Goal: Information Seeking & Learning: Check status

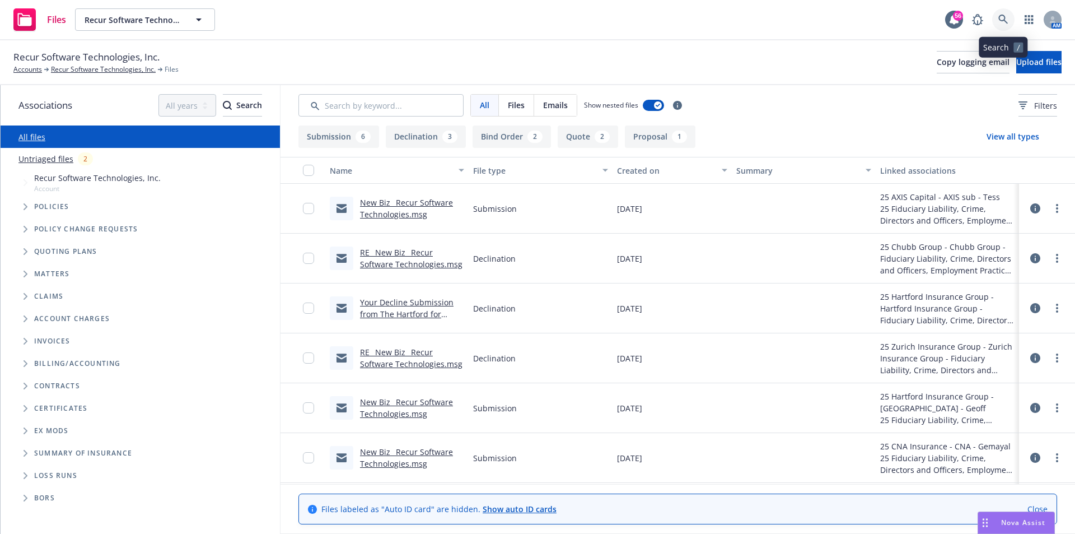
click at [996, 21] on link at bounding box center [1004, 19] width 22 height 22
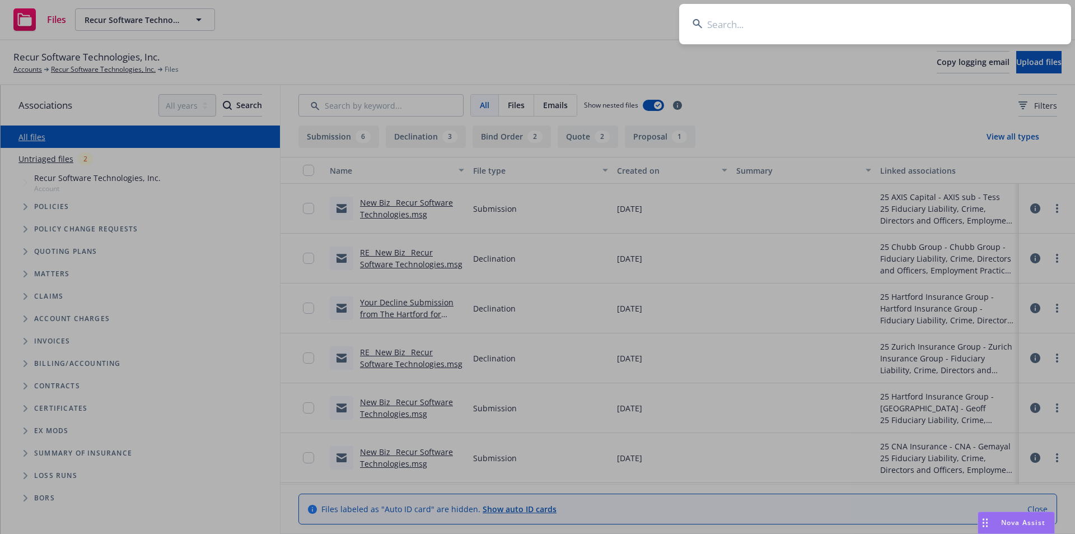
click at [723, 30] on input at bounding box center [875, 24] width 392 height 40
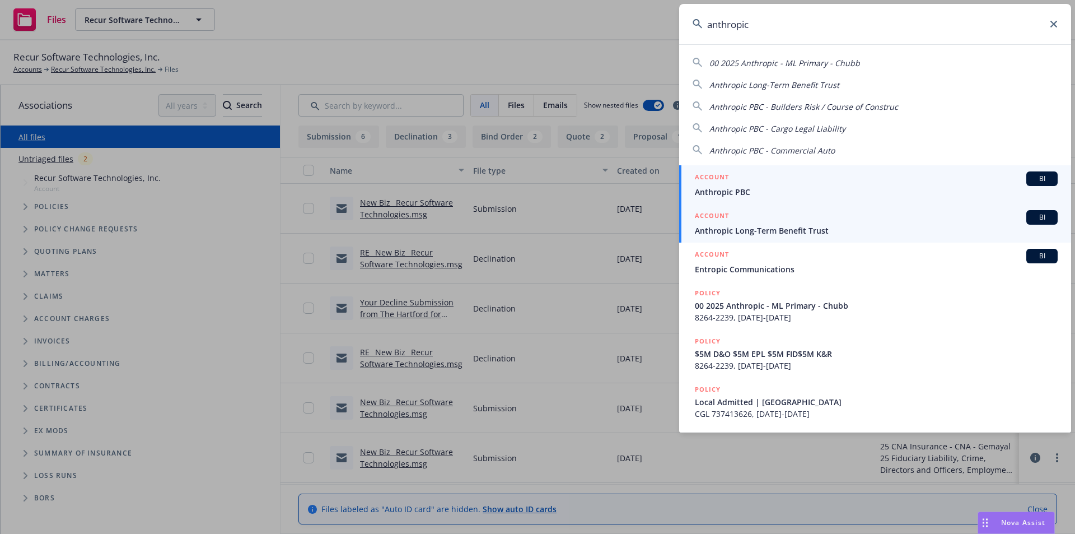
type input "anthropic"
click at [781, 235] on span "Anthropic Long-Term Benefit Trust" at bounding box center [876, 231] width 363 height 12
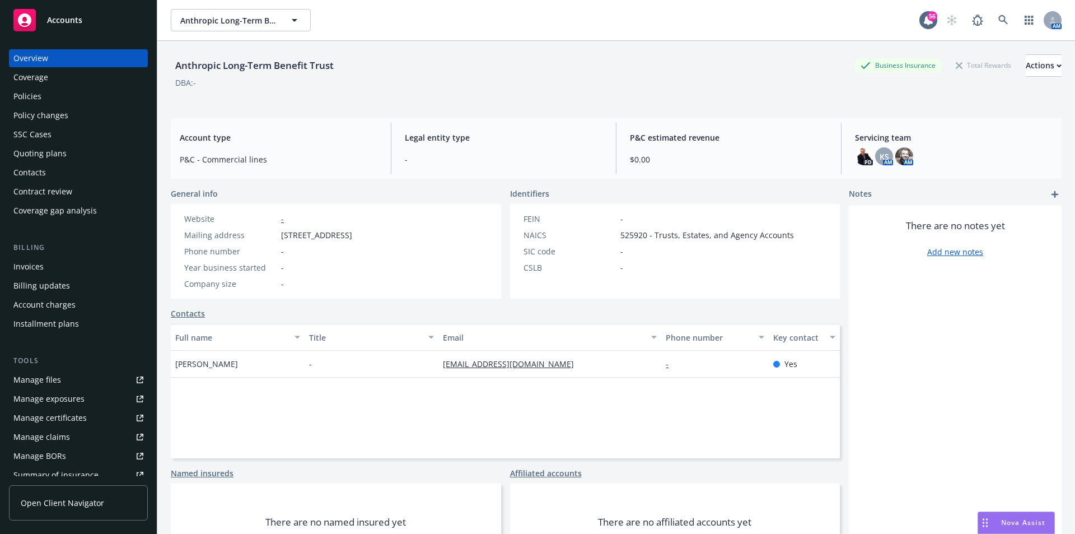
click at [22, 95] on div "Policies" at bounding box center [27, 96] width 28 height 18
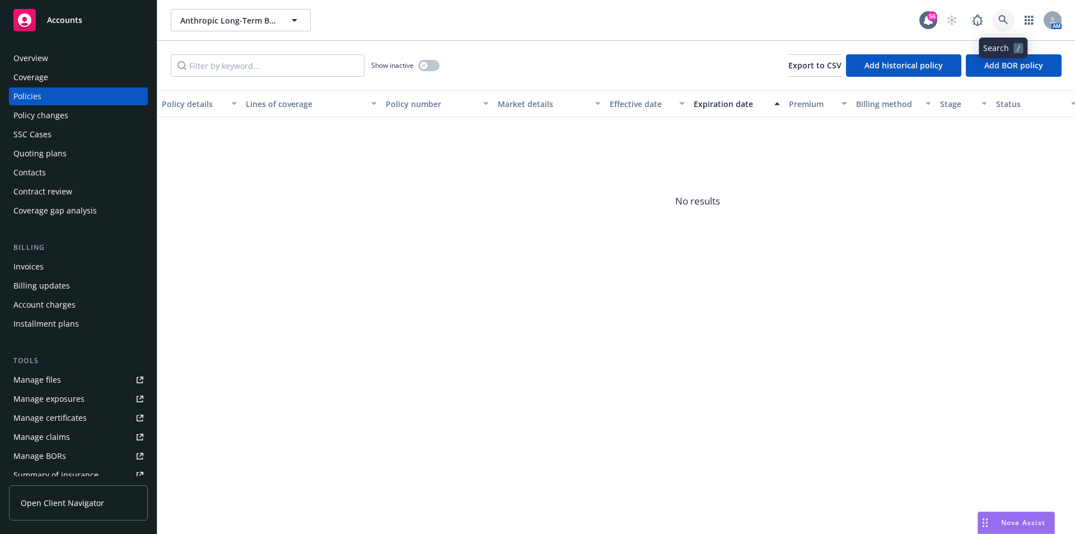
click at [1008, 20] on icon at bounding box center [1004, 20] width 10 height 10
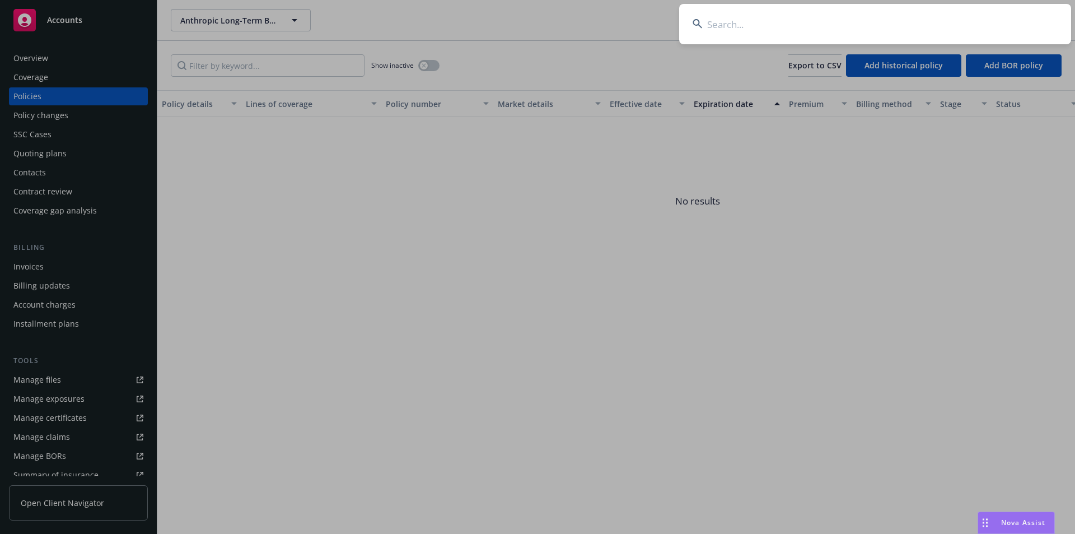
click at [769, 29] on input at bounding box center [875, 24] width 392 height 40
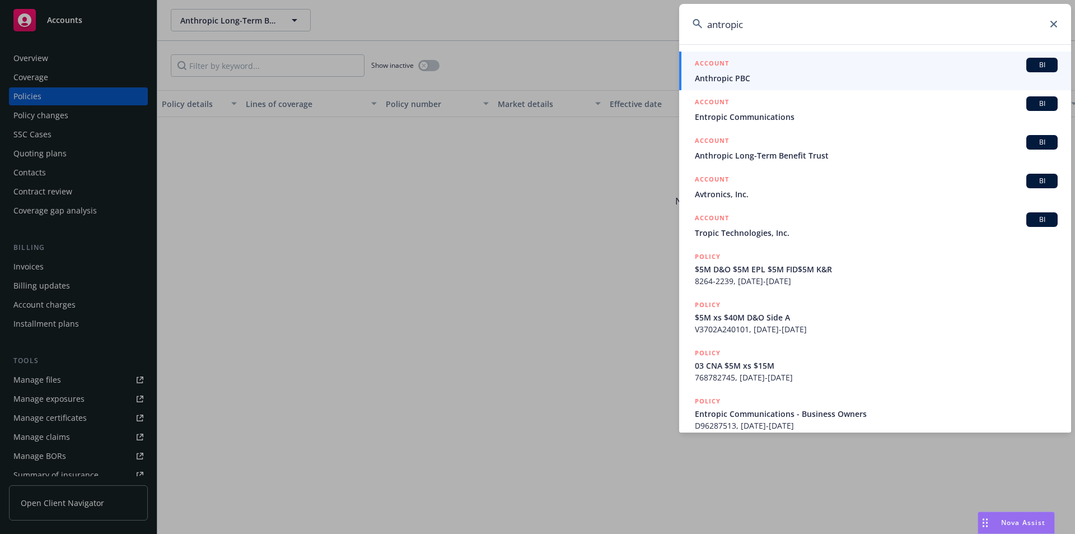
type input "antropic"
click at [763, 72] on div "ACCOUNT BI" at bounding box center [876, 65] width 363 height 15
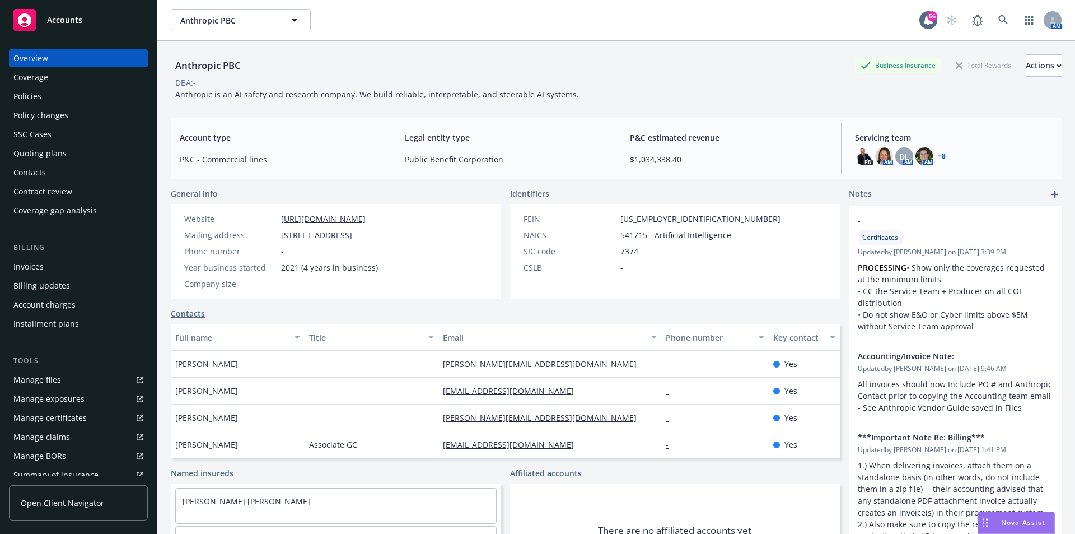
click at [29, 97] on div "Policies" at bounding box center [27, 96] width 28 height 18
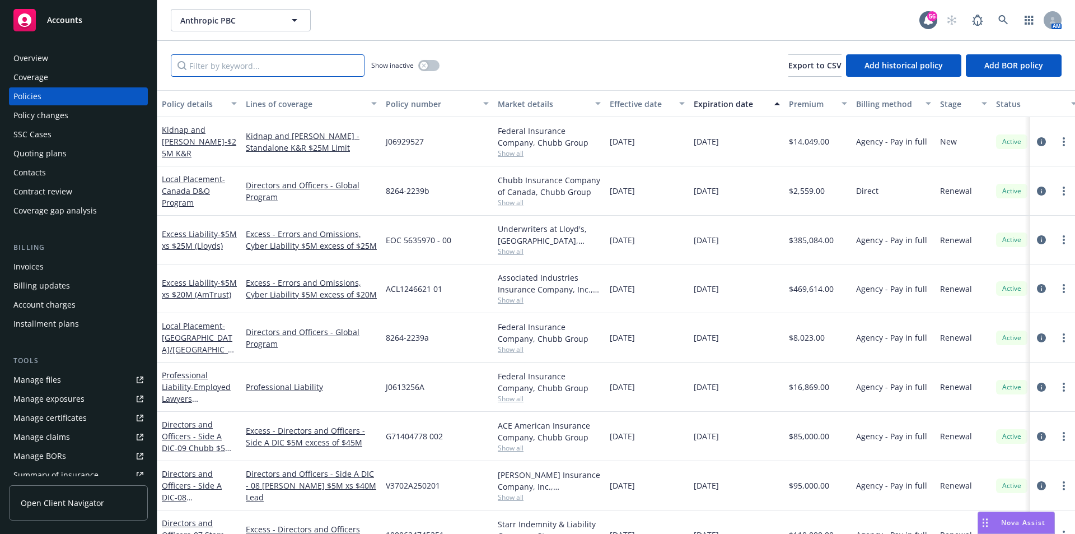
click at [278, 71] on input "Filter by keyword..." at bounding box center [268, 65] width 194 height 22
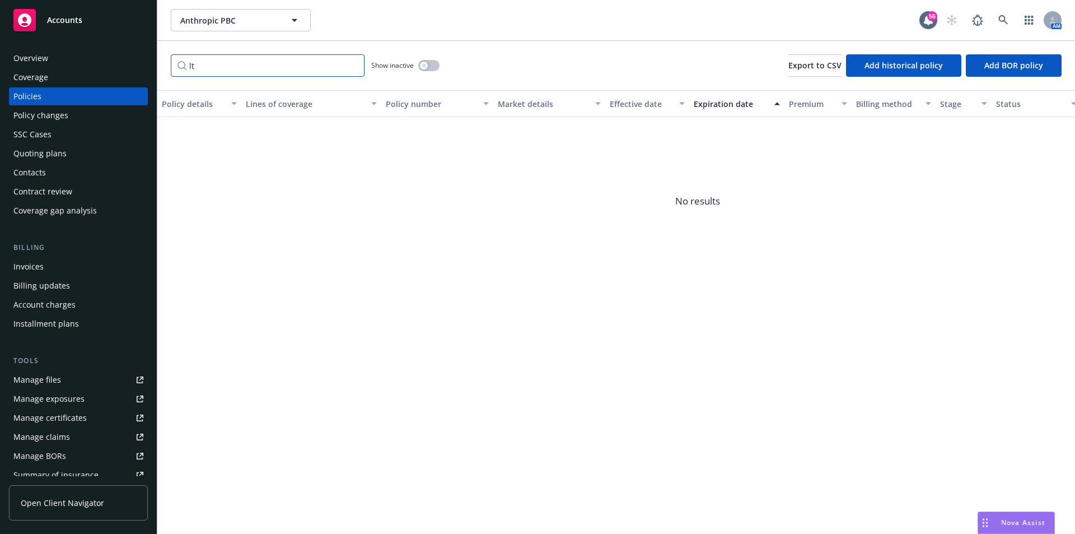
type input "l"
type input "benefit"
click at [1003, 21] on icon at bounding box center [1004, 20] width 10 height 10
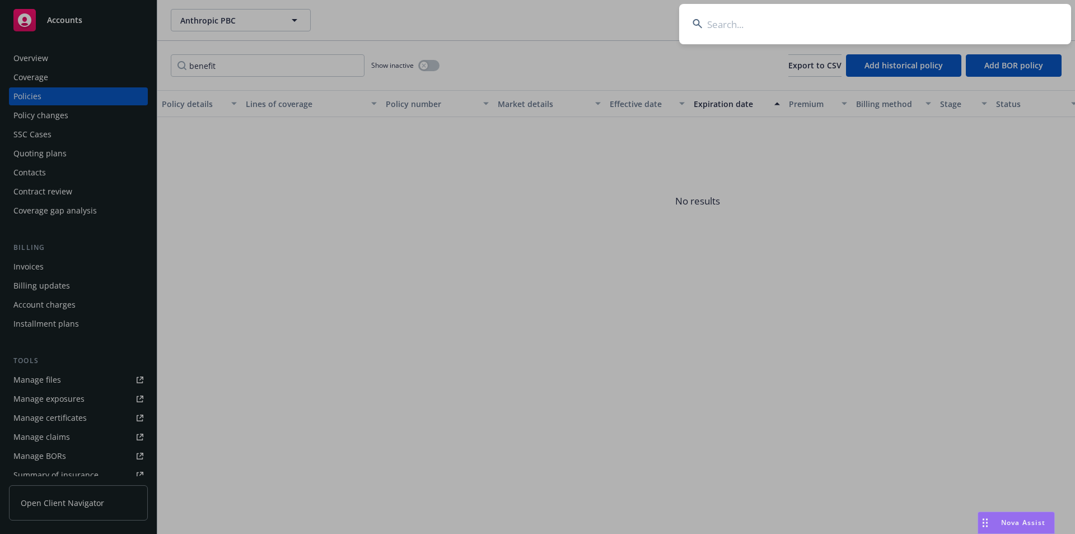
click at [855, 42] on input at bounding box center [875, 24] width 392 height 40
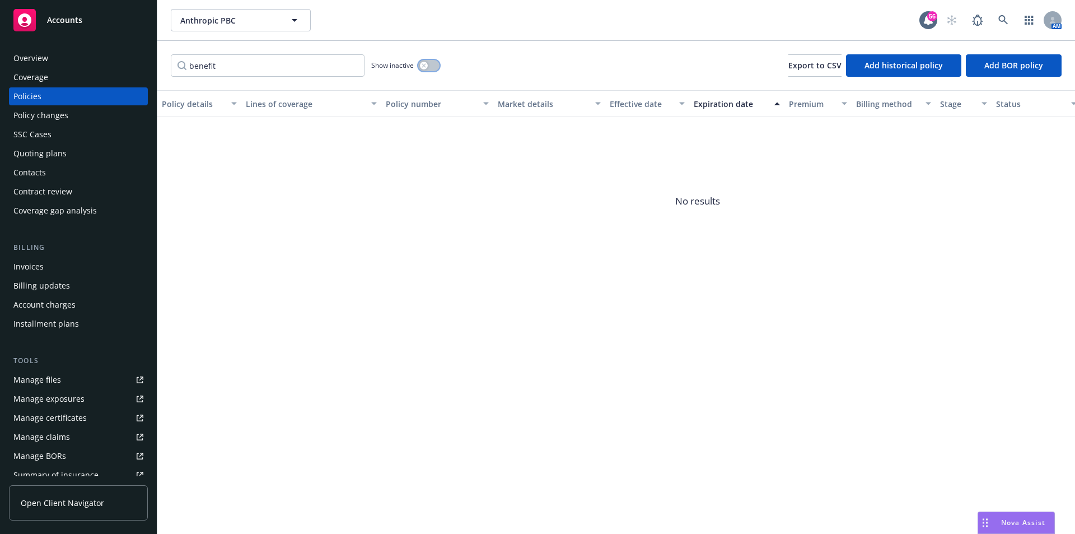
click at [426, 67] on icon "button" at bounding box center [424, 65] width 4 height 4
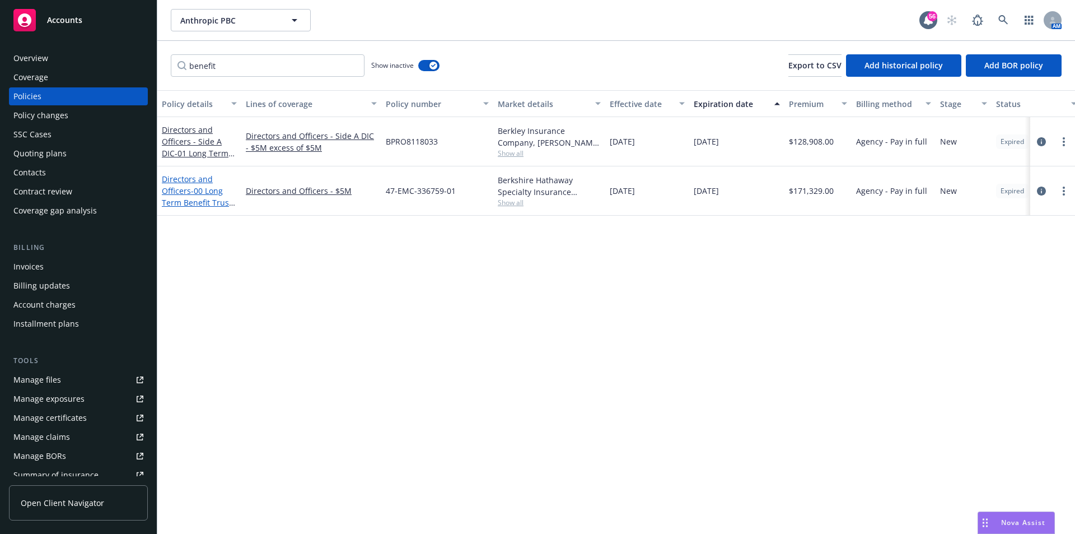
click at [184, 197] on span "- 00 Long Term Benefit Trust $5M D&O" at bounding box center [198, 202] width 73 height 34
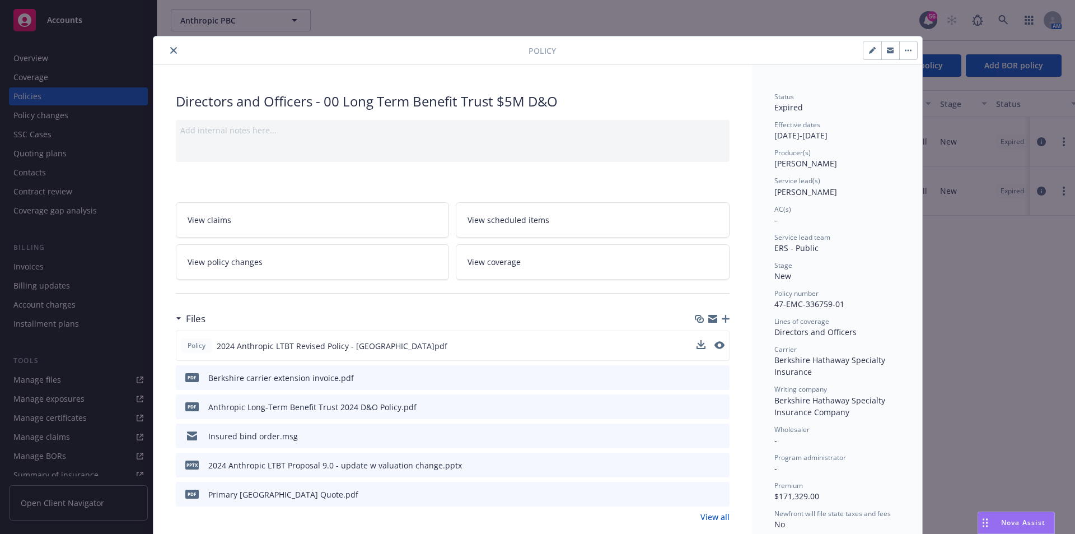
click at [691, 344] on div "Policy 2024 Anthropic LTBT Revised Policy - Berkshire.pdf" at bounding box center [453, 345] width 554 height 30
click at [699, 346] on icon "download file" at bounding box center [700, 345] width 9 height 9
click at [716, 432] on icon "preview file" at bounding box center [719, 435] width 10 height 8
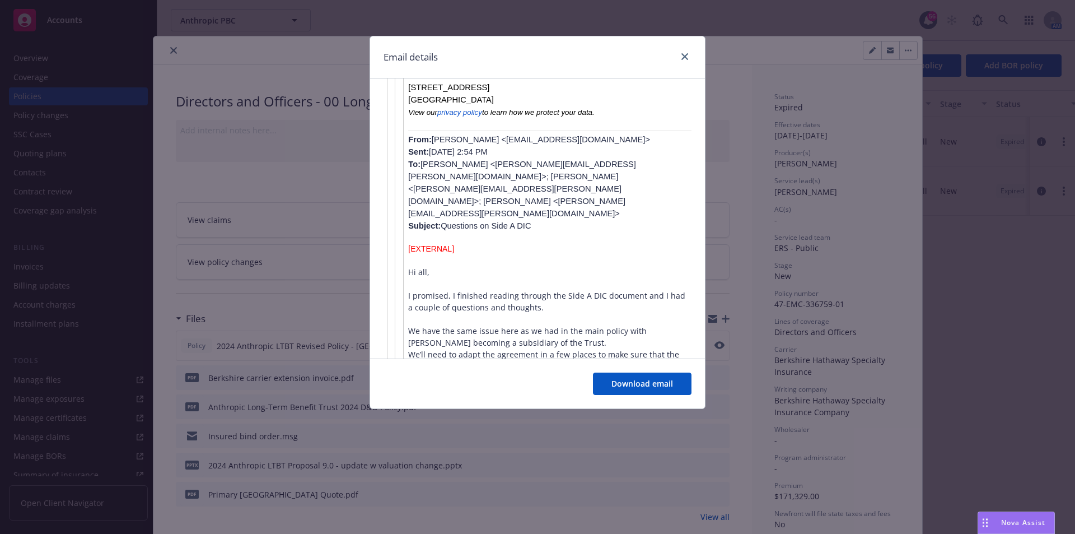
scroll to position [1340, 0]
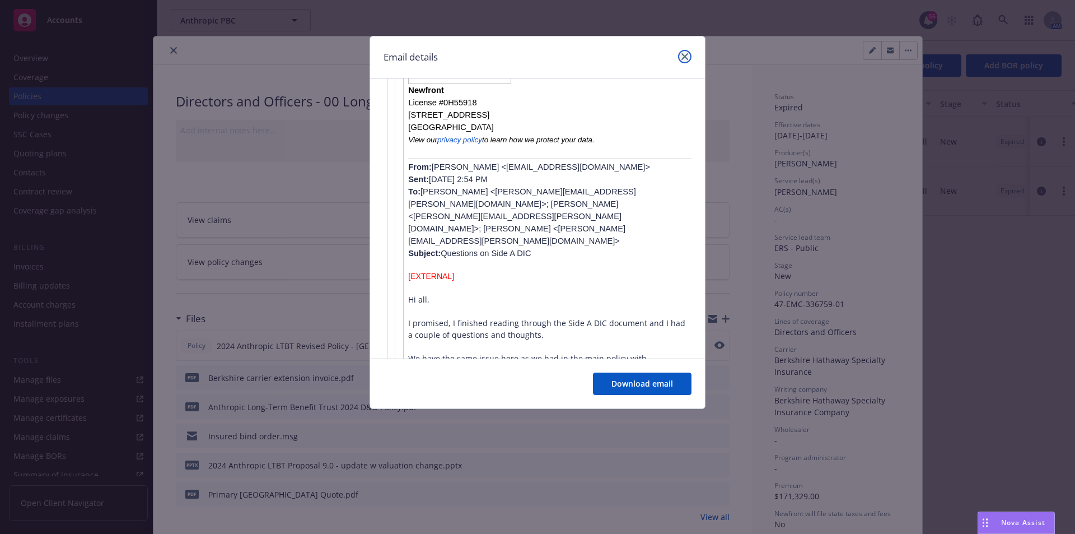
click at [682, 59] on icon "close" at bounding box center [685, 56] width 7 height 7
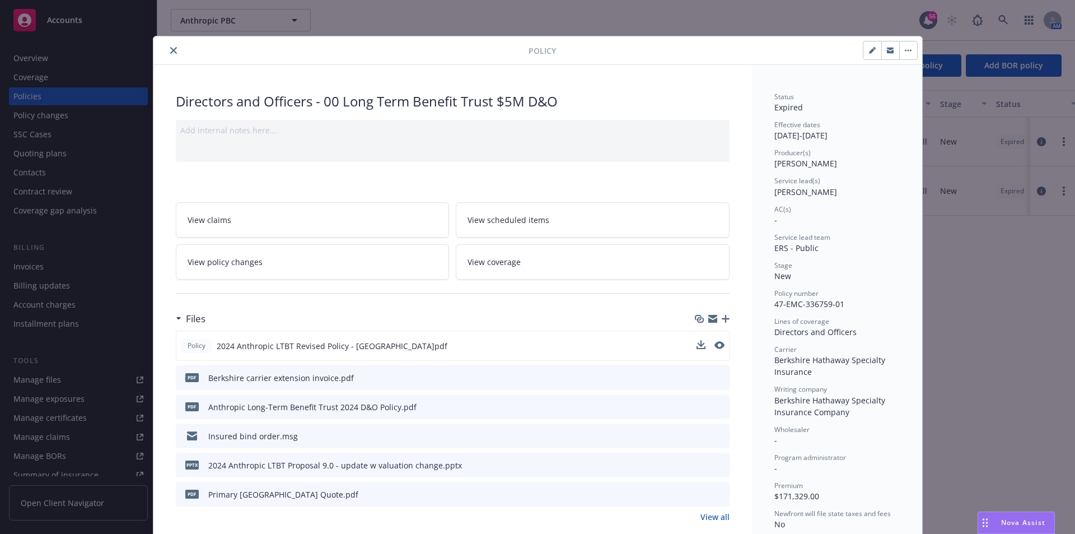
click at [169, 54] on button "close" at bounding box center [173, 50] width 13 height 13
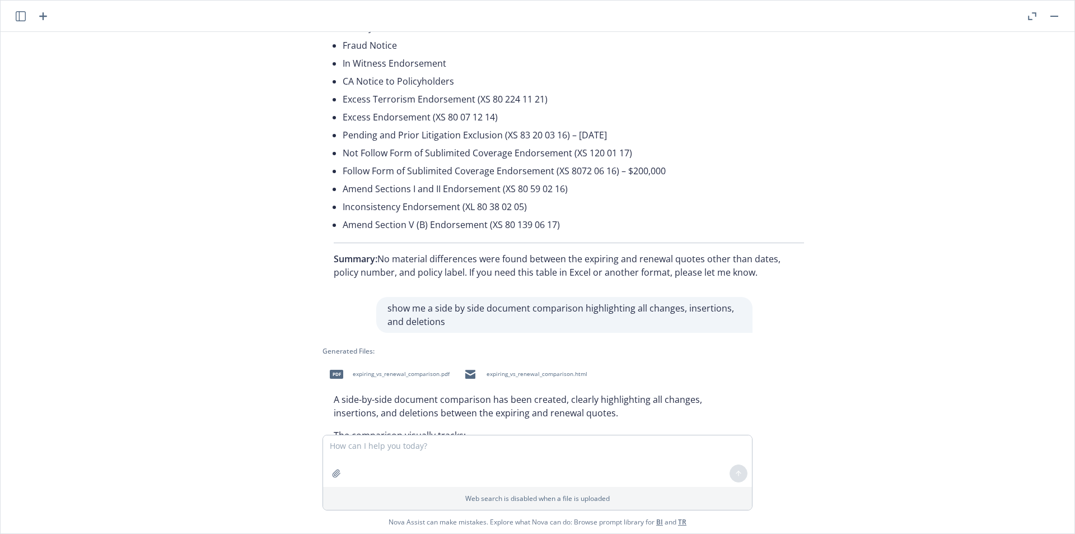
scroll to position [1600, 0]
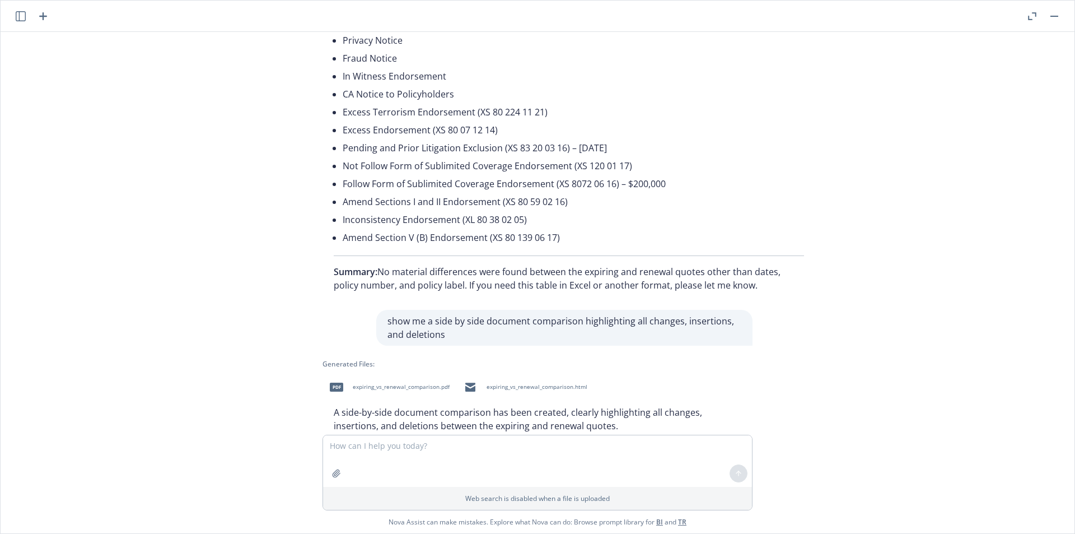
click at [1033, 21] on button "button" at bounding box center [1032, 16] width 13 height 13
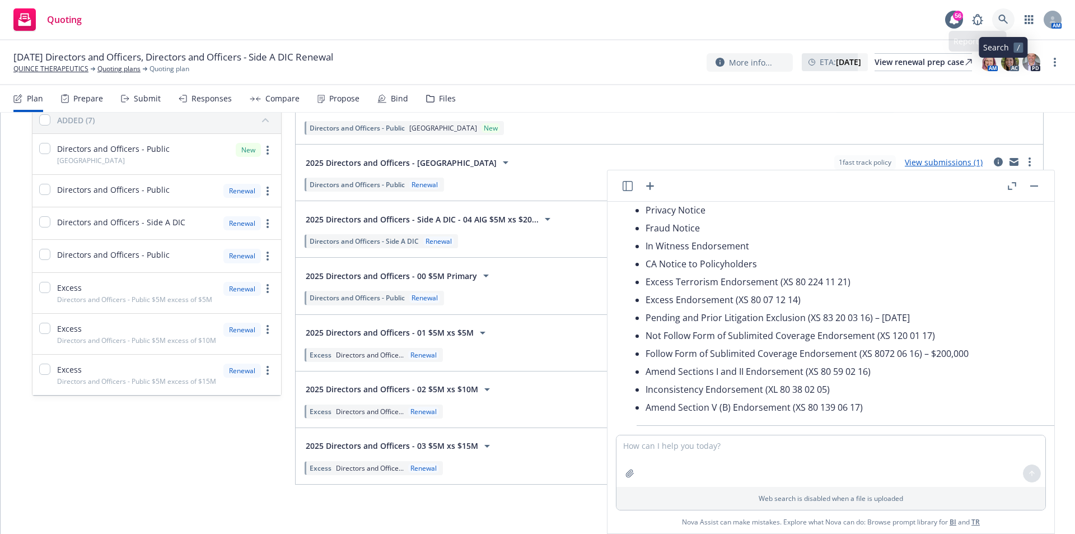
click at [1003, 15] on icon at bounding box center [1004, 20] width 10 height 10
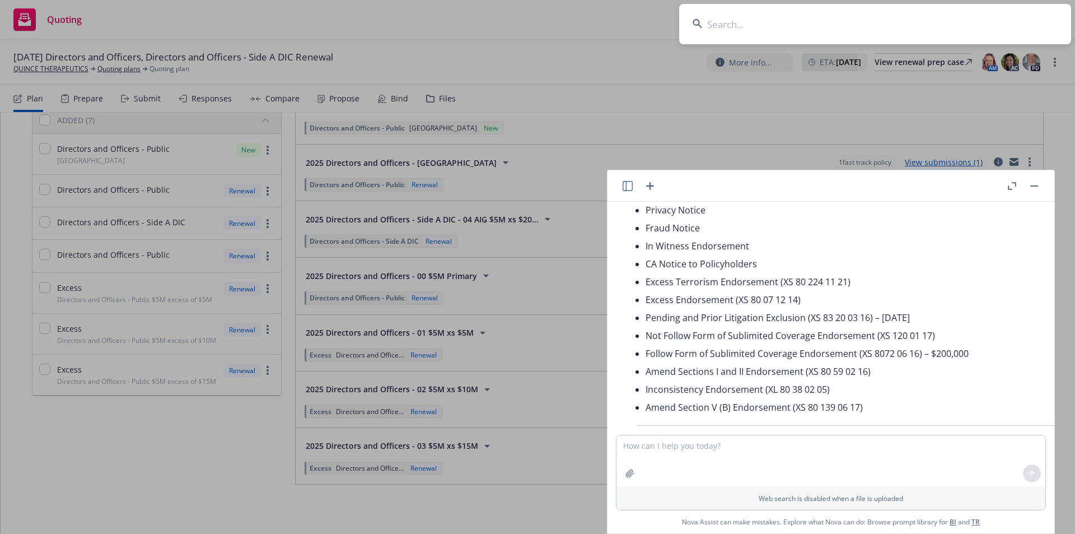
click at [733, 29] on input at bounding box center [875, 24] width 392 height 40
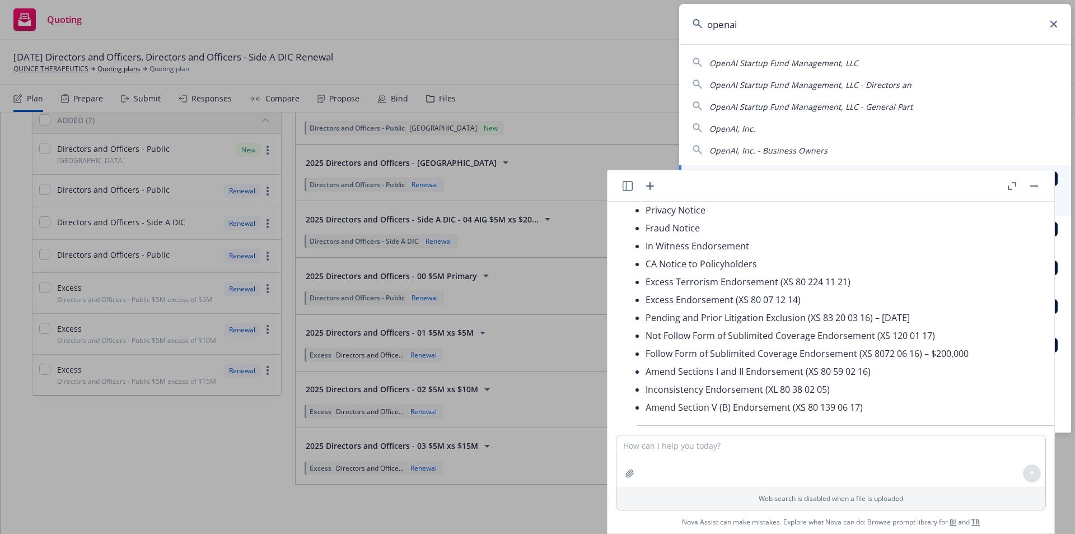
click at [743, 125] on span "OpenAI, Inc." at bounding box center [733, 128] width 46 height 11
type input "OpenAI, Inc."
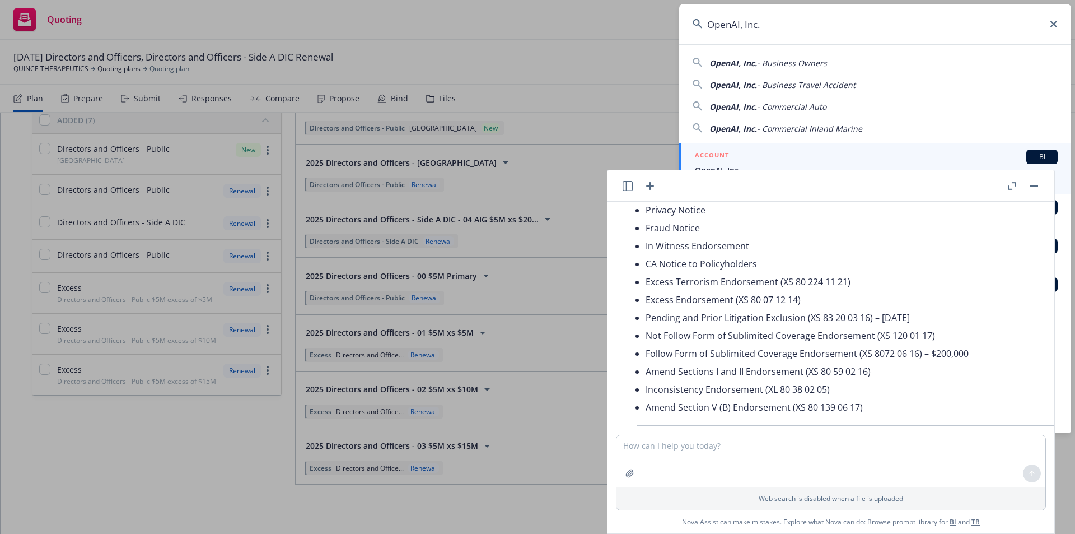
click at [756, 160] on div "ACCOUNT BI" at bounding box center [876, 157] width 363 height 15
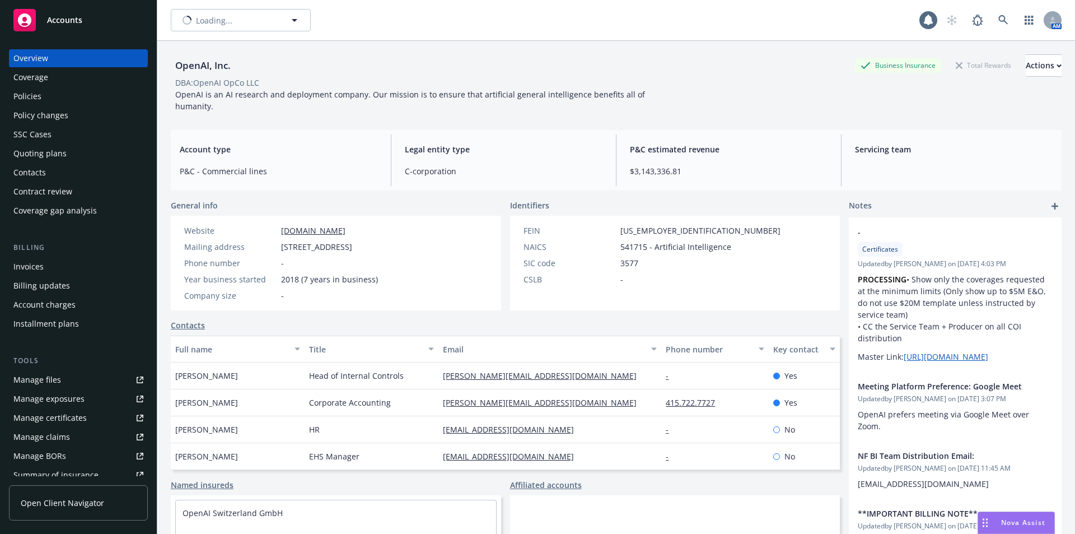
click at [22, 92] on div "Policies" at bounding box center [27, 96] width 28 height 18
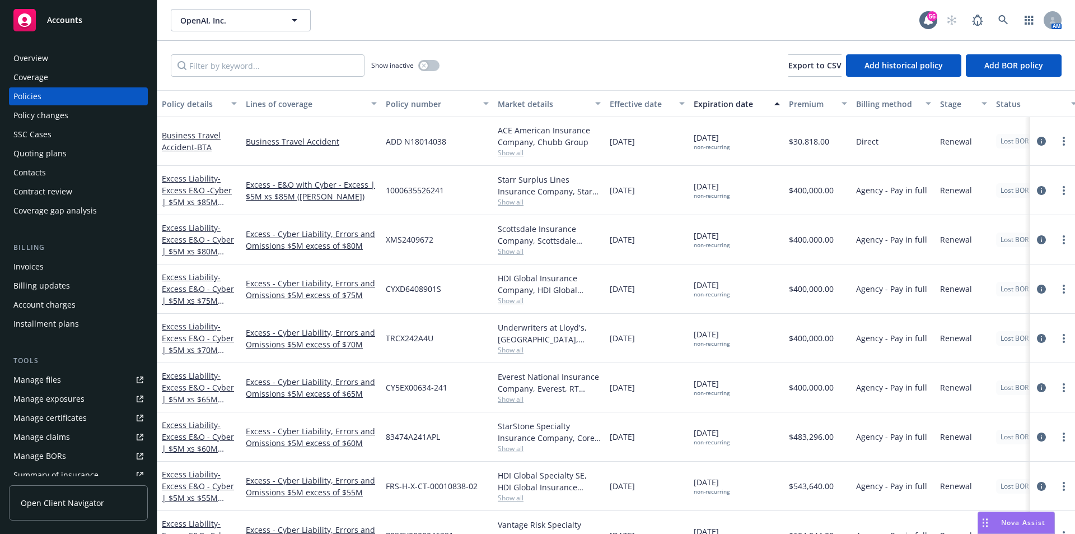
click at [51, 57] on div "Overview" at bounding box center [78, 58] width 130 height 18
